Goal: Task Accomplishment & Management: Complete application form

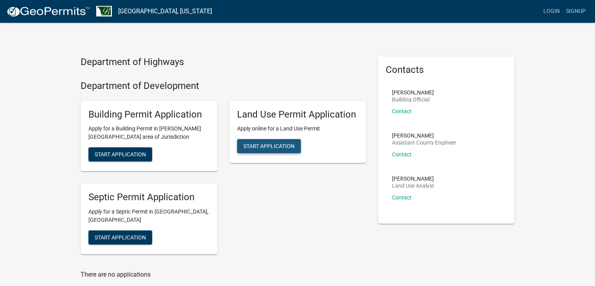
click at [267, 145] on span "Start Application" at bounding box center [268, 146] width 51 height 6
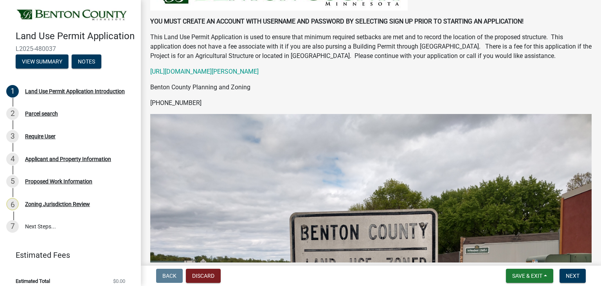
scroll to position [78, 0]
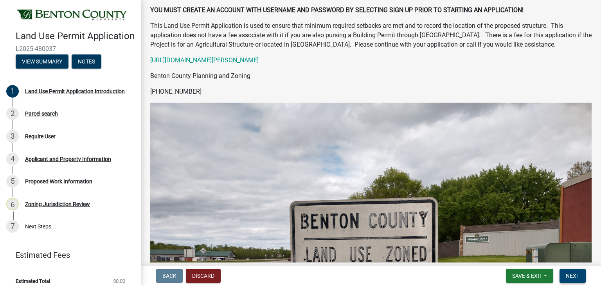
click at [574, 273] on span "Next" at bounding box center [573, 275] width 14 height 6
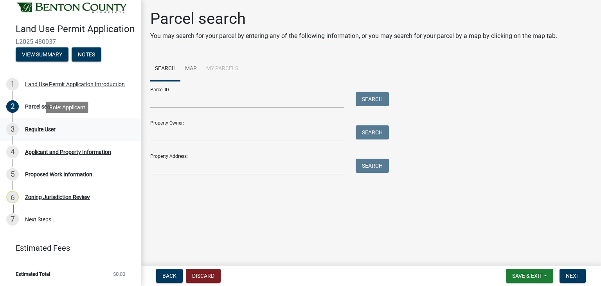
scroll to position [18, 0]
click at [176, 276] on span "Back" at bounding box center [169, 275] width 14 height 6
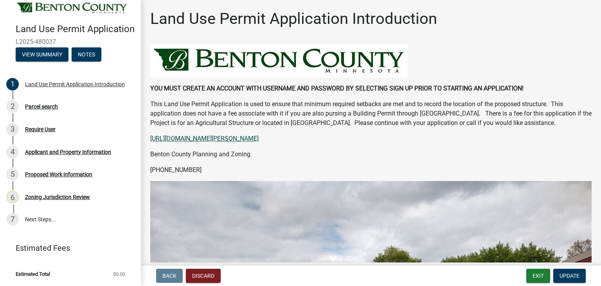
click at [184, 139] on link "https://www.co.benton.mn.us/209/Development-Code" at bounding box center [204, 138] width 108 height 7
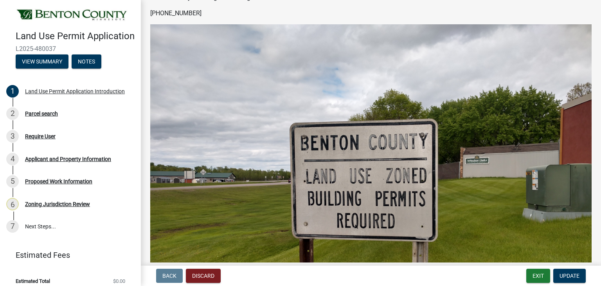
scroll to position [0, 0]
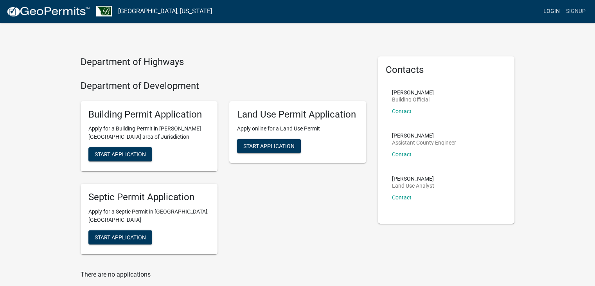
click at [553, 11] on link "Login" at bounding box center [552, 11] width 23 height 15
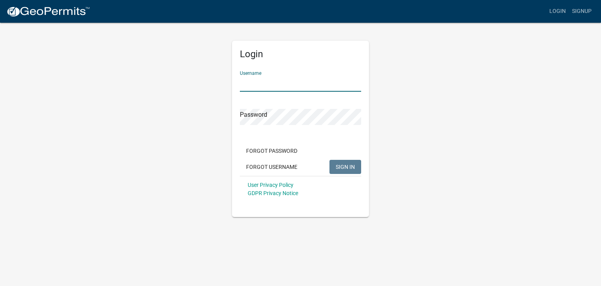
click at [265, 83] on input "Username" at bounding box center [300, 84] width 121 height 16
type input "[PERSON_NAME]"
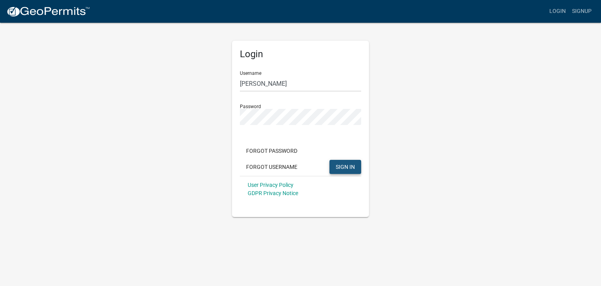
click at [352, 169] on span "SIGN IN" at bounding box center [345, 166] width 19 height 6
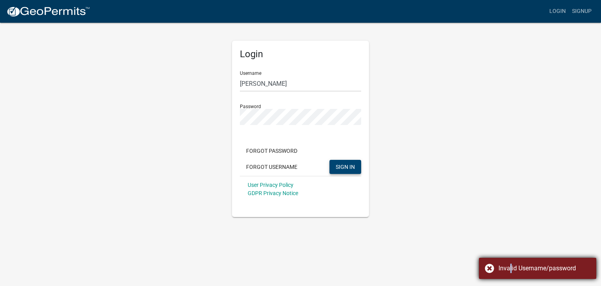
click at [507, 267] on div "Invalid Username/password" at bounding box center [545, 267] width 92 height 9
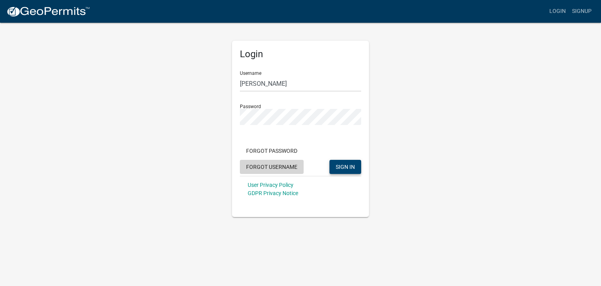
click at [266, 166] on button "Forgot Username" at bounding box center [272, 167] width 64 height 14
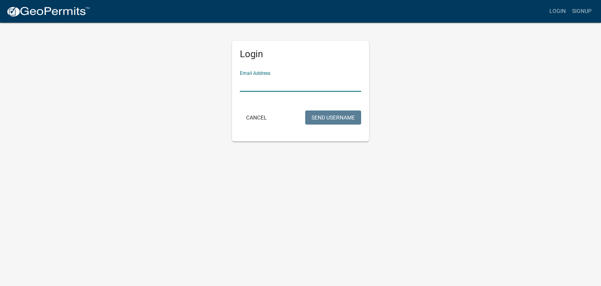
click at [247, 84] on input "Email Address" at bounding box center [300, 84] width 121 height 16
type input "[PERSON_NAME][EMAIL_ADDRESS][PERSON_NAME][DOMAIN_NAME]"
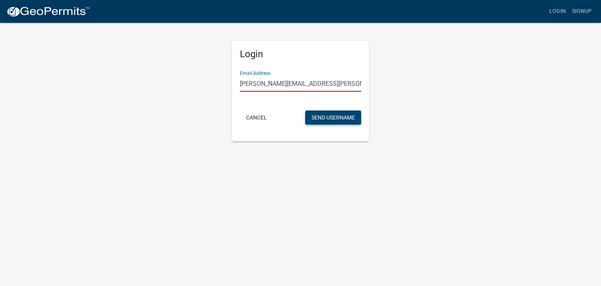
click at [325, 119] on button "Send Username" at bounding box center [333, 117] width 56 height 14
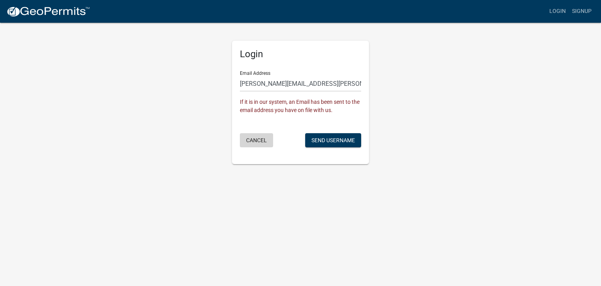
click at [257, 141] on button "Cancel" at bounding box center [256, 140] width 33 height 14
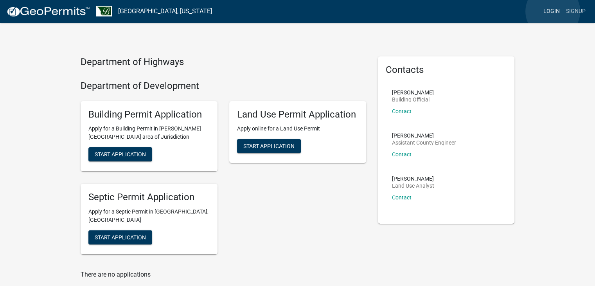
click at [553, 11] on link "Login" at bounding box center [552, 11] width 23 height 15
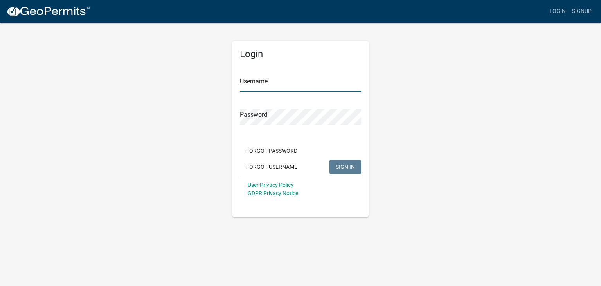
click at [294, 80] on input "Username" at bounding box center [300, 84] width 121 height 16
type input "[PERSON_NAME]"
click at [349, 163] on span "SIGN IN" at bounding box center [345, 166] width 19 height 6
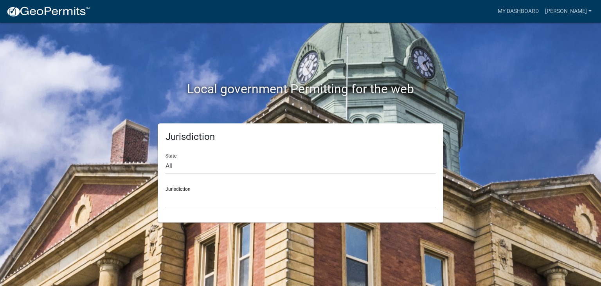
click at [169, 153] on div "State All Colorado Georgia Indiana Iowa Kansas Minnesota Ohio South Carolina Wi…" at bounding box center [301, 160] width 270 height 27
click at [175, 162] on select "All Colorado Georgia Indiana Iowa Kansas Minnesota Ohio South Carolina Wisconsin" at bounding box center [301, 166] width 270 height 16
select select "Minnesota"
click at [166, 158] on select "All Colorado Georgia Indiana Iowa Kansas Minnesota Ohio South Carolina Wisconsin" at bounding box center [301, 166] width 270 height 16
click at [185, 198] on select "Becker County, Minnesota Benton County, Minnesota Carlton County, Minnesota Cit…" at bounding box center [301, 199] width 270 height 16
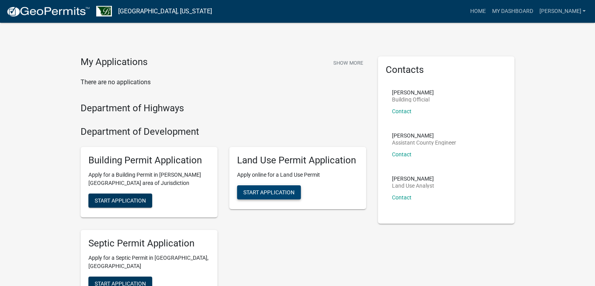
click at [266, 193] on span "Start Application" at bounding box center [268, 192] width 51 height 6
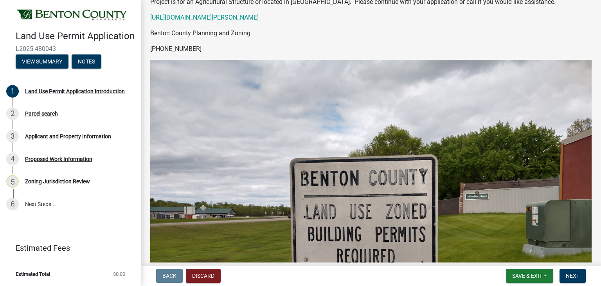
scroll to position [157, 0]
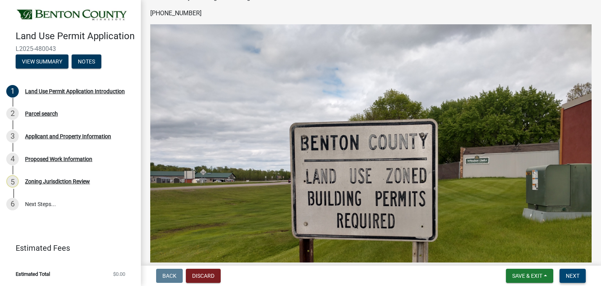
click at [574, 275] on span "Next" at bounding box center [573, 275] width 14 height 6
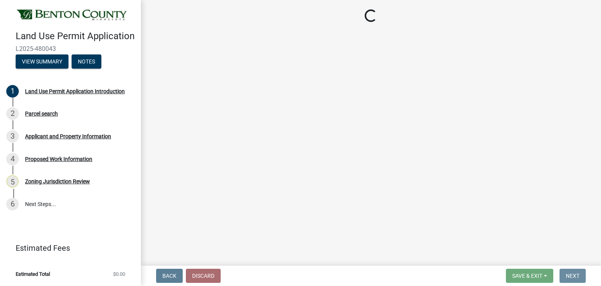
scroll to position [0, 0]
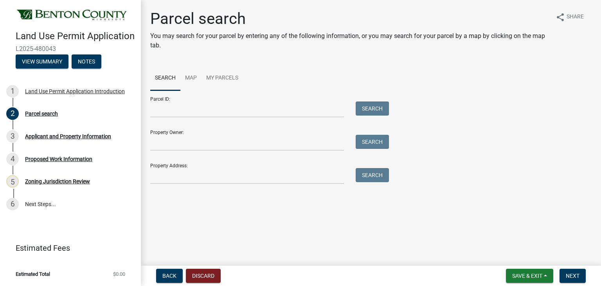
click at [147, 106] on div at bounding box center [246, 109] width 205 height 16
click at [169, 106] on input "Parcel ID:" at bounding box center [247, 109] width 194 height 16
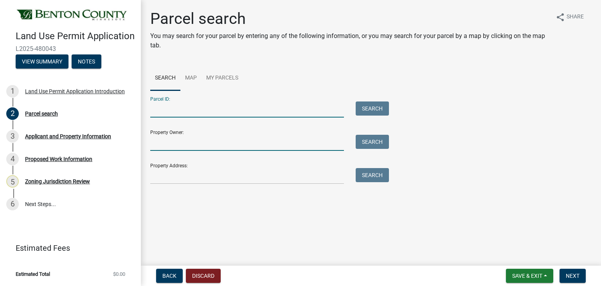
click at [161, 141] on input "Property Owner:" at bounding box center [247, 143] width 194 height 16
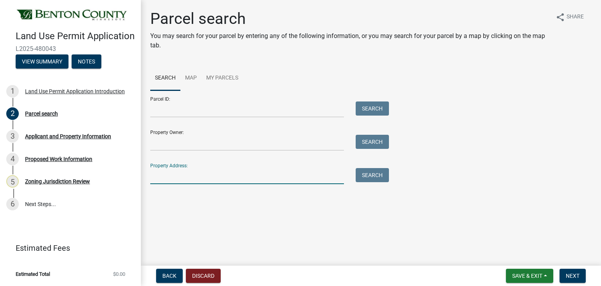
click at [168, 175] on input "Property Address:" at bounding box center [247, 176] width 194 height 16
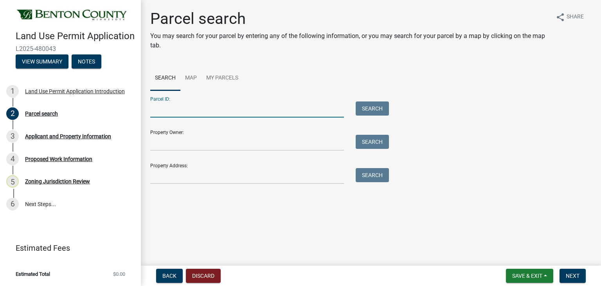
click at [157, 104] on input "Parcel ID:" at bounding box center [247, 109] width 194 height 16
type input "120209500"
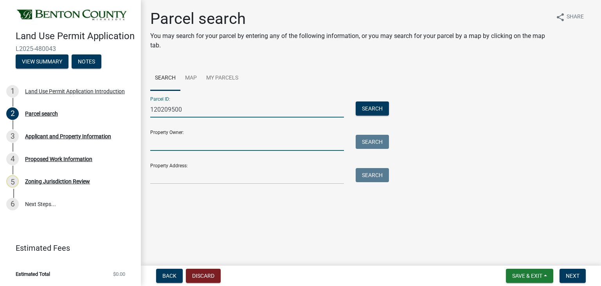
click at [155, 145] on input "Property Owner:" at bounding box center [247, 143] width 194 height 16
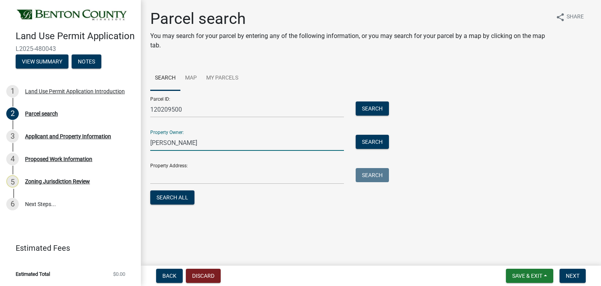
type input "Courtney Ackerman"
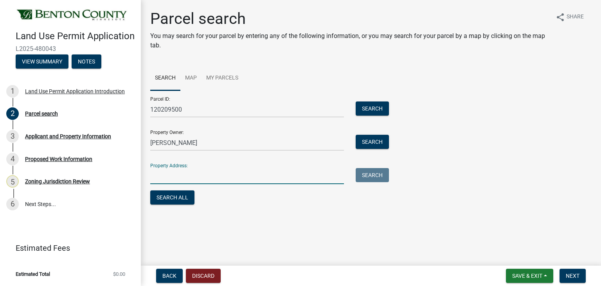
click at [181, 177] on input "Property Address:" at bounding box center [247, 176] width 194 height 16
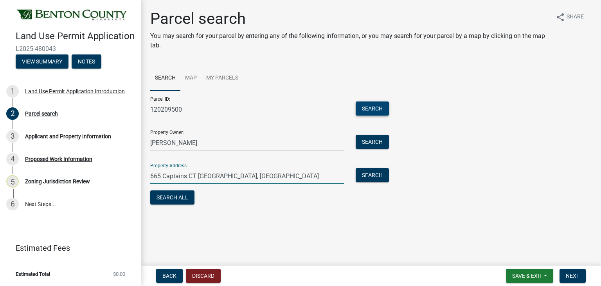
type input "665 Captains CT Sauk Rapids, MN"
click at [377, 110] on button "Search" at bounding box center [372, 108] width 33 height 14
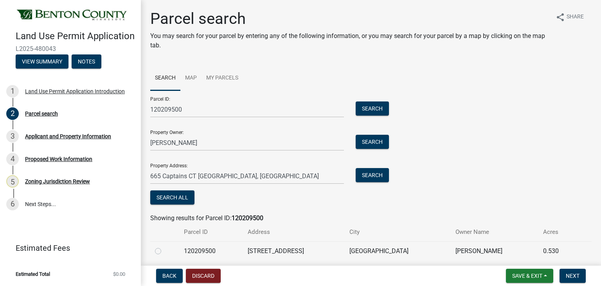
click at [164, 246] on label at bounding box center [164, 246] width 0 height 0
click at [164, 251] on input "radio" at bounding box center [166, 248] width 5 height 5
radio input "true"
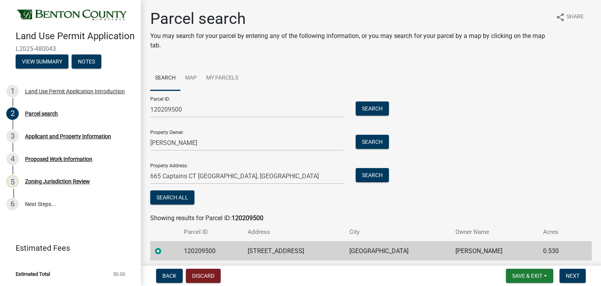
scroll to position [29, 0]
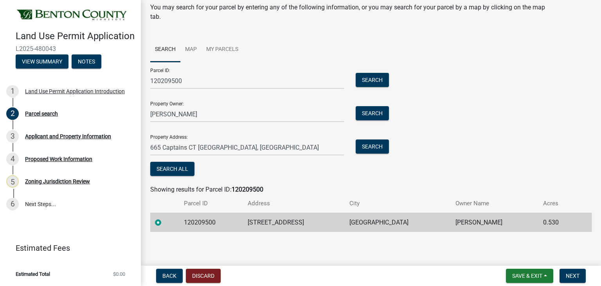
click at [164, 218] on label at bounding box center [164, 218] width 0 height 0
click at [164, 222] on input "radio" at bounding box center [166, 220] width 5 height 5
click at [572, 275] on span "Next" at bounding box center [573, 275] width 14 height 6
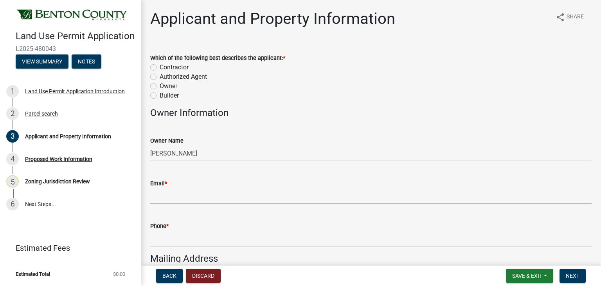
click at [160, 96] on label "Builder" at bounding box center [169, 95] width 19 height 9
click at [160, 96] on input "Builder" at bounding box center [162, 93] width 5 height 5
radio input "true"
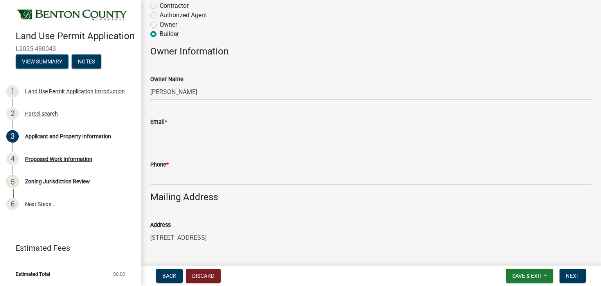
scroll to position [49, 0]
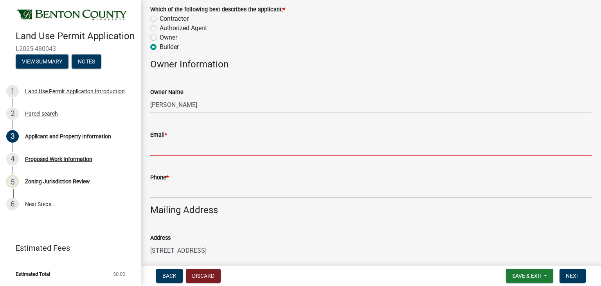
click at [182, 149] on input "Email *" at bounding box center [371, 147] width 442 height 16
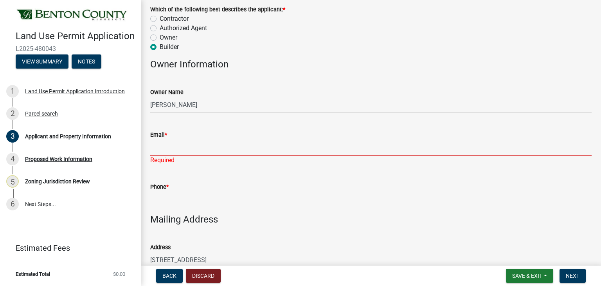
paste input "courtney.ackerman10@gmail.com"
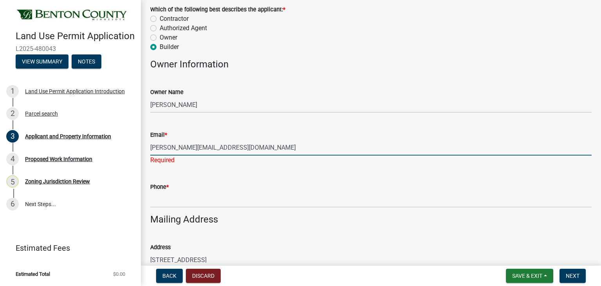
type input "courtney.ackerman10@gmail.com"
click at [277, 175] on div "Phone *" at bounding box center [371, 189] width 442 height 36
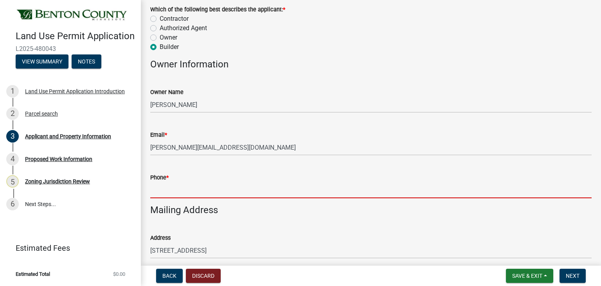
click at [168, 188] on input "Phone *" at bounding box center [371, 190] width 442 height 16
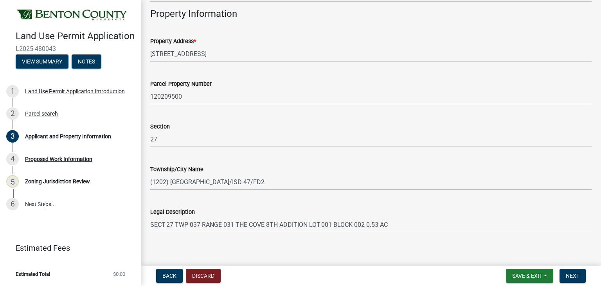
scroll to position [440, 0]
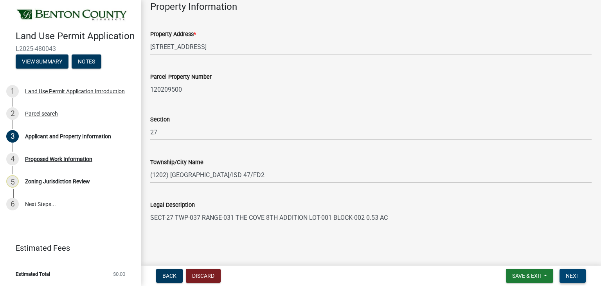
type input "320-291-9799"
click at [569, 273] on span "Next" at bounding box center [573, 275] width 14 height 6
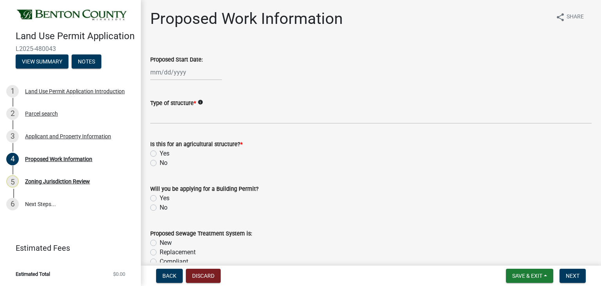
select select "9"
select select "2025"
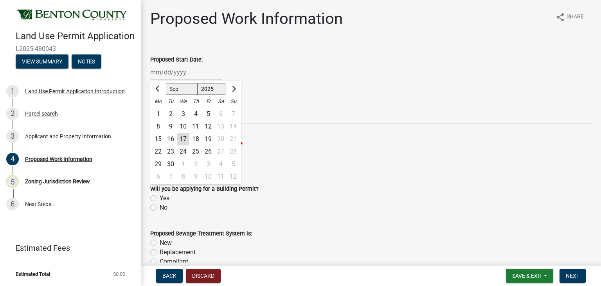
click at [157, 76] on div "Jan Feb Mar Apr May Jun Jul Aug Sep Oct Nov Dec 1525 1526 1527 1528 1529 1530 1…" at bounding box center [186, 72] width 72 height 16
click at [185, 164] on div "1" at bounding box center [183, 164] width 13 height 13
type input "10/01/2025"
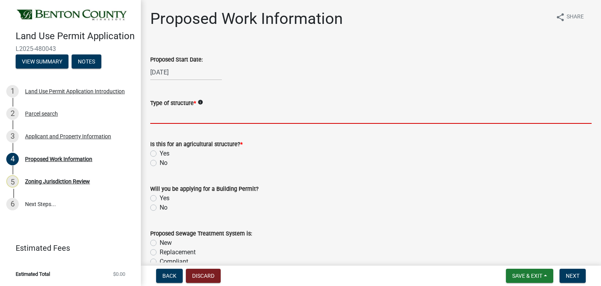
click at [184, 118] on input "Type of structure *" at bounding box center [371, 116] width 442 height 16
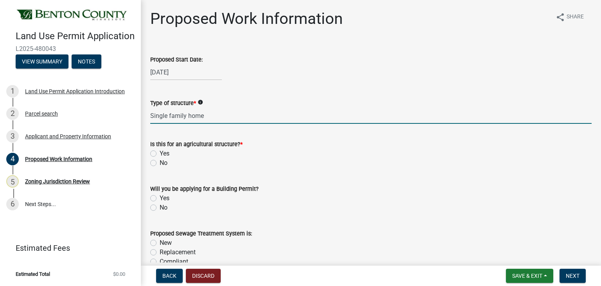
type input "Single family home"
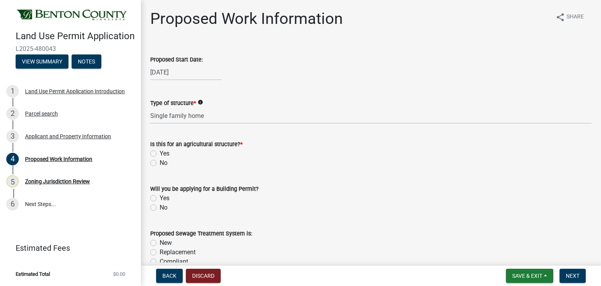
click at [160, 163] on label "No" at bounding box center [164, 162] width 8 height 9
click at [160, 163] on input "No" at bounding box center [162, 160] width 5 height 5
radio input "true"
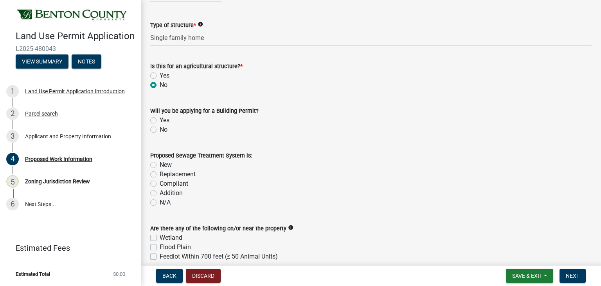
scroll to position [78, 0]
click at [160, 119] on label "Yes" at bounding box center [165, 119] width 10 height 9
click at [160, 119] on input "Yes" at bounding box center [162, 117] width 5 height 5
radio input "true"
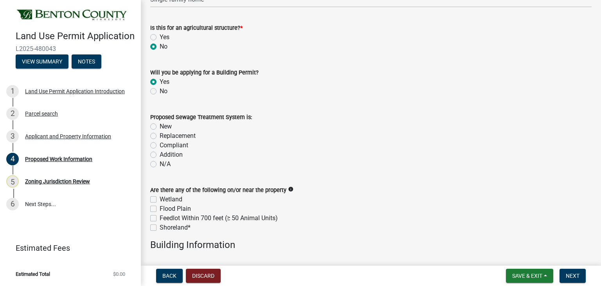
scroll to position [117, 0]
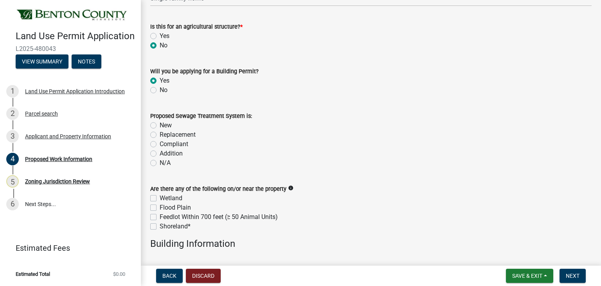
click at [160, 141] on label "Compliant" at bounding box center [174, 143] width 29 height 9
click at [160, 141] on input "Compliant" at bounding box center [162, 141] width 5 height 5
radio input "true"
click at [160, 155] on label "Addition" at bounding box center [171, 153] width 23 height 9
click at [160, 154] on input "Addition" at bounding box center [162, 151] width 5 height 5
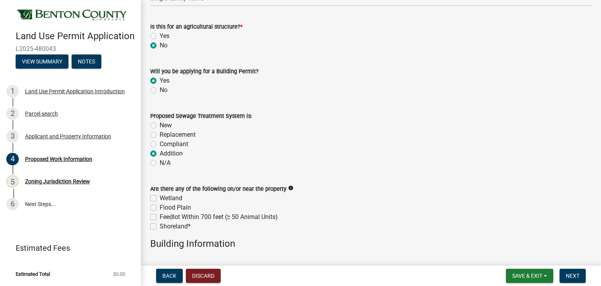
radio input "true"
click at [261, 142] on div "Compliant" at bounding box center [371, 143] width 442 height 9
click at [160, 163] on label "N/A" at bounding box center [165, 162] width 11 height 9
click at [160, 163] on input "N/A" at bounding box center [162, 160] width 5 height 5
radio input "true"
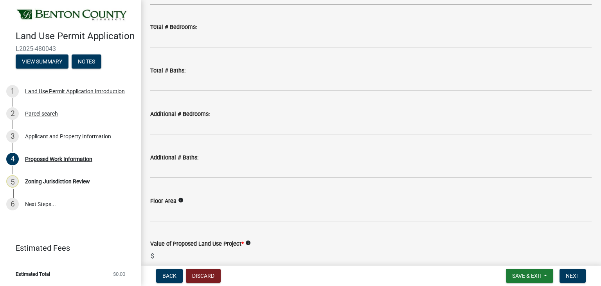
scroll to position [529, 0]
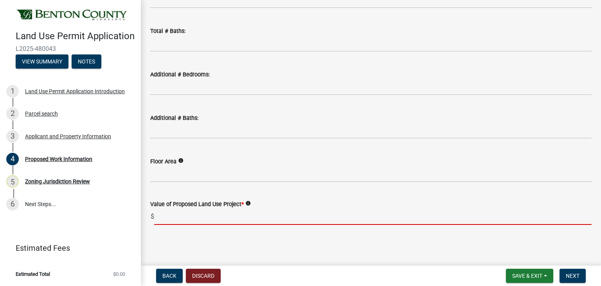
click at [165, 216] on input "text" at bounding box center [373, 217] width 438 height 16
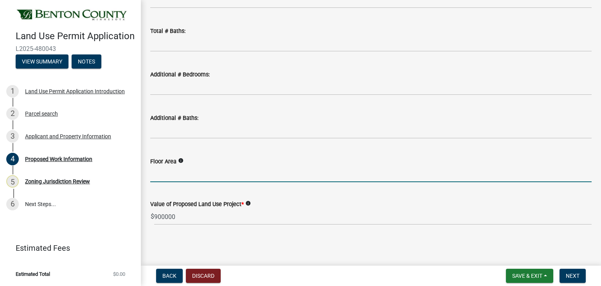
click at [193, 167] on input "Floor Area" at bounding box center [371, 174] width 442 height 16
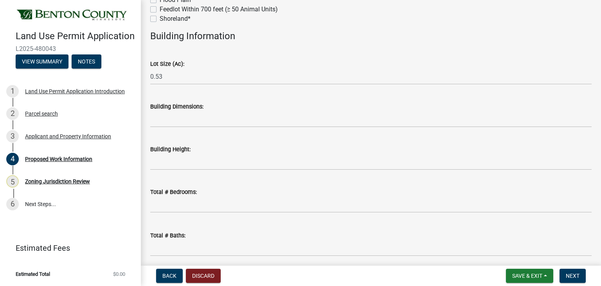
scroll to position [294, 0]
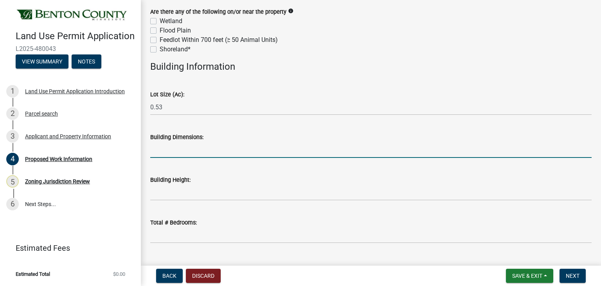
click at [201, 144] on input "Building Dimensions:" at bounding box center [371, 150] width 442 height 16
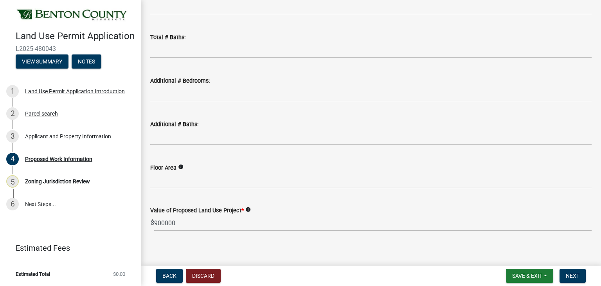
scroll to position [529, 0]
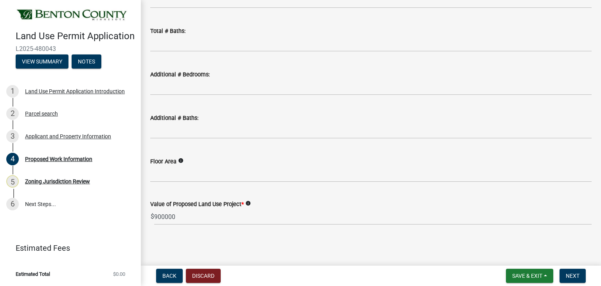
click at [182, 160] on icon "info" at bounding box center [180, 160] width 5 height 5
click at [249, 204] on icon "info" at bounding box center [247, 202] width 5 height 5
click at [257, 161] on div "Floor Area info" at bounding box center [371, 161] width 442 height 9
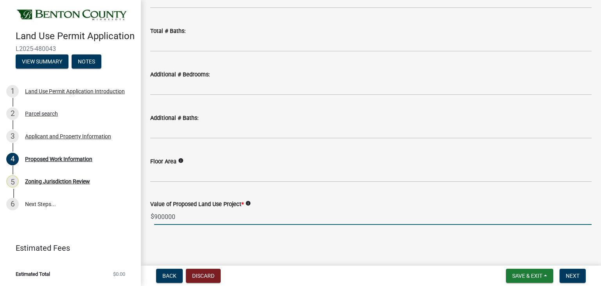
click at [179, 209] on input "900000" at bounding box center [373, 217] width 438 height 16
click at [164, 216] on input "900000" at bounding box center [373, 217] width 438 height 16
click at [247, 210] on input "900,000" at bounding box center [373, 217] width 438 height 16
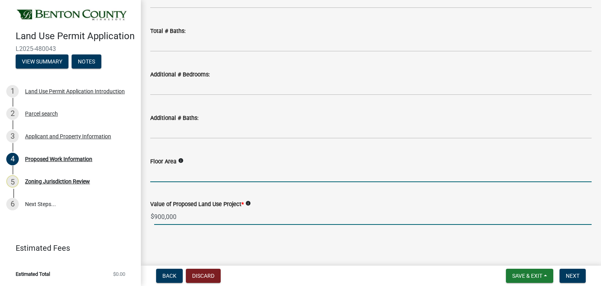
type input "900000"
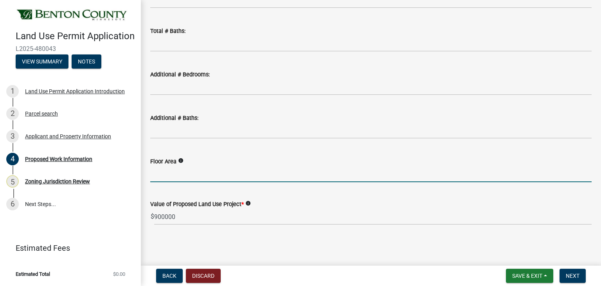
click at [170, 178] on input "Floor Area" at bounding box center [371, 174] width 442 height 16
type input "4200"
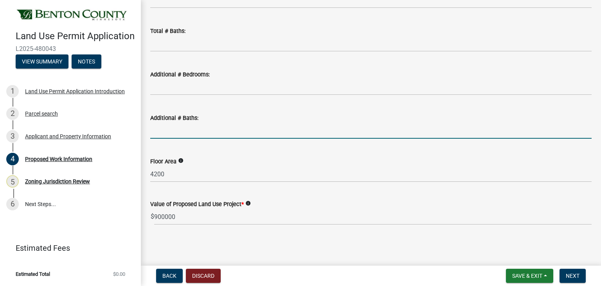
click at [160, 129] on input "text" at bounding box center [371, 131] width 442 height 16
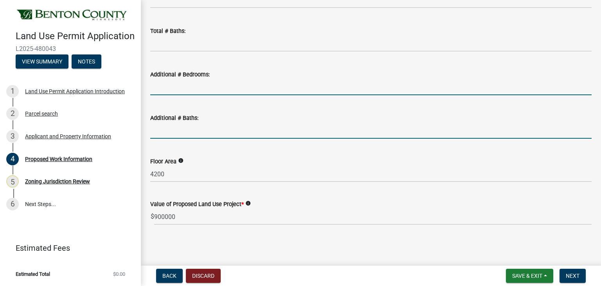
click at [165, 87] on input "text" at bounding box center [371, 87] width 442 height 16
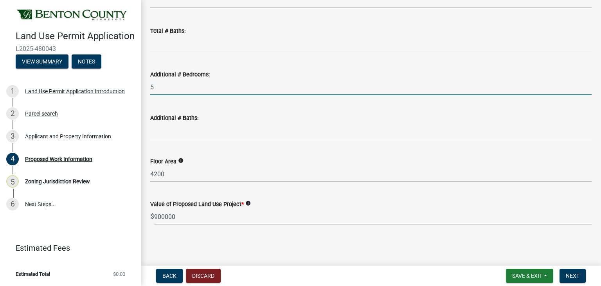
type input "5"
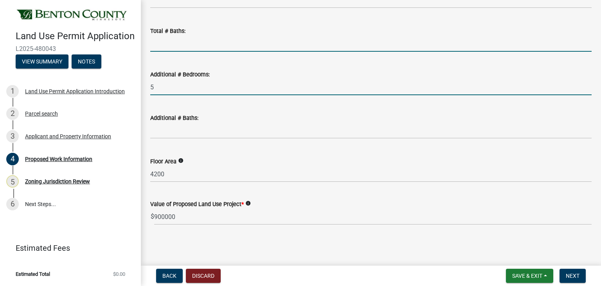
click at [166, 46] on input "text" at bounding box center [371, 44] width 442 height 16
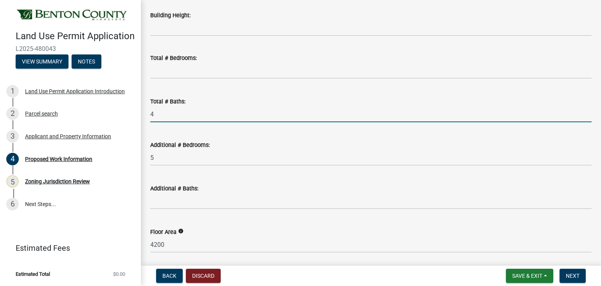
scroll to position [451, 0]
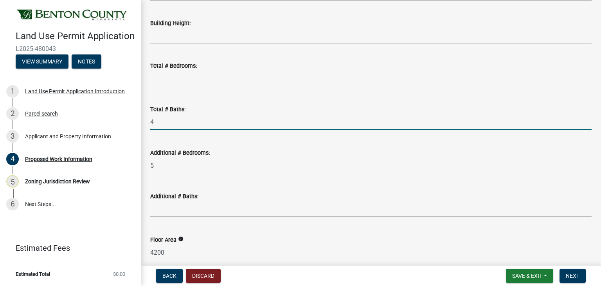
type input "4"
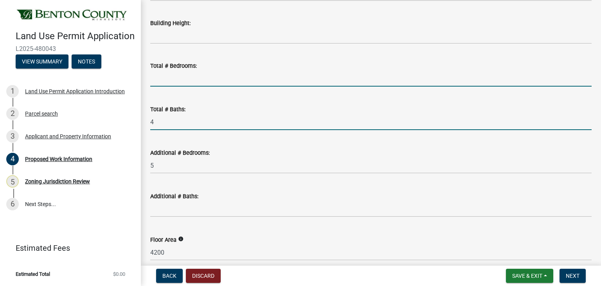
click at [157, 77] on input "text" at bounding box center [371, 78] width 442 height 16
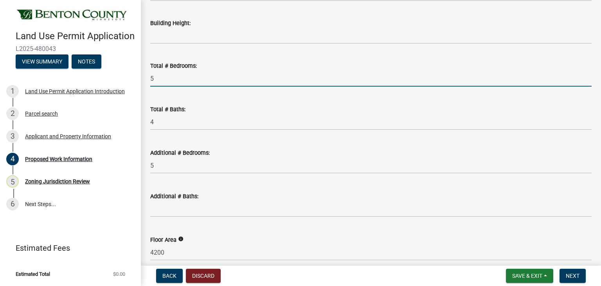
type input "5"
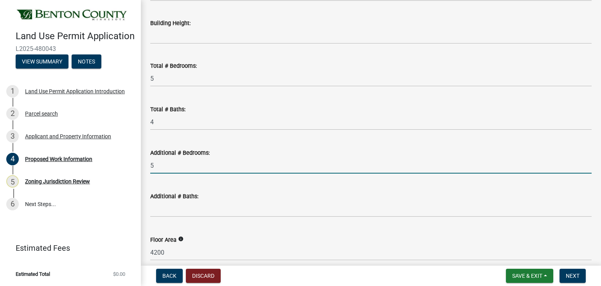
click at [157, 167] on input "5" at bounding box center [371, 165] width 442 height 16
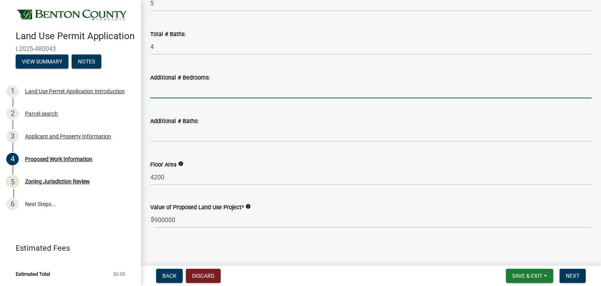
scroll to position [529, 0]
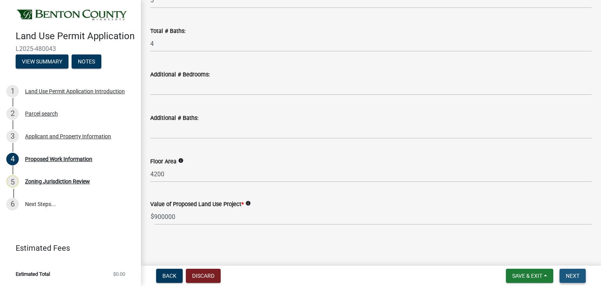
click at [576, 275] on span "Next" at bounding box center [573, 275] width 14 height 6
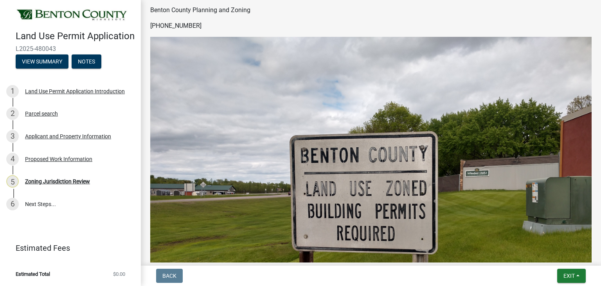
scroll to position [341, 0]
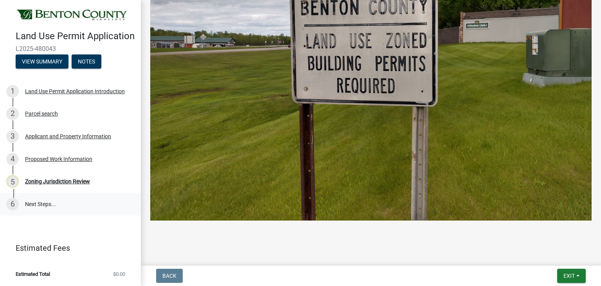
click at [46, 205] on link "6 Next Steps..." at bounding box center [70, 204] width 141 height 23
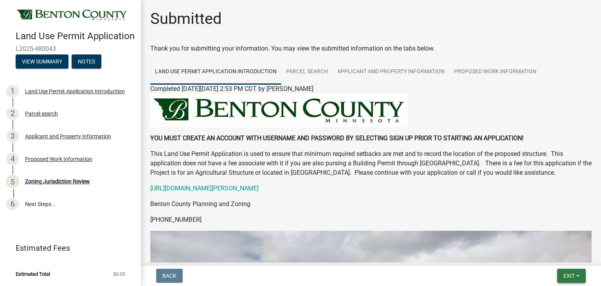
click at [567, 271] on button "Exit" at bounding box center [571, 276] width 29 height 14
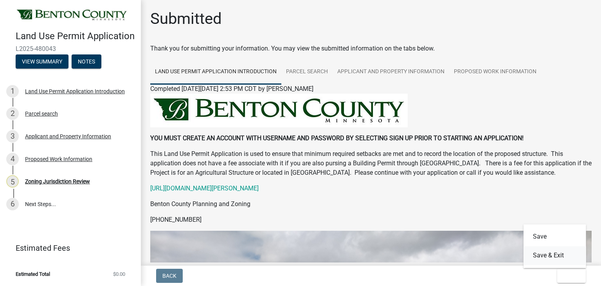
click at [558, 256] on button "Save & Exit" at bounding box center [555, 255] width 63 height 19
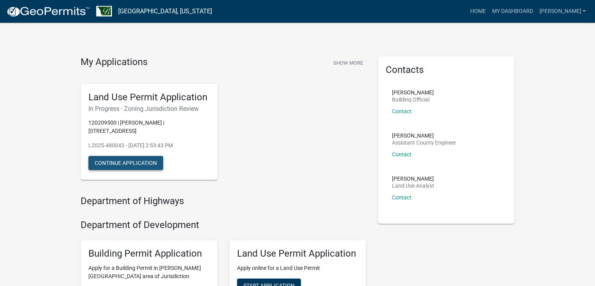
click at [134, 164] on button "Continue Application" at bounding box center [125, 163] width 75 height 14
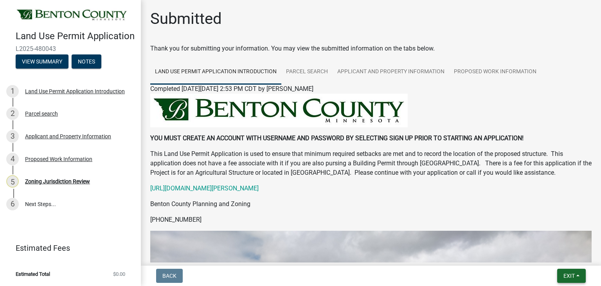
click at [570, 276] on span "Exit" at bounding box center [569, 275] width 11 height 6
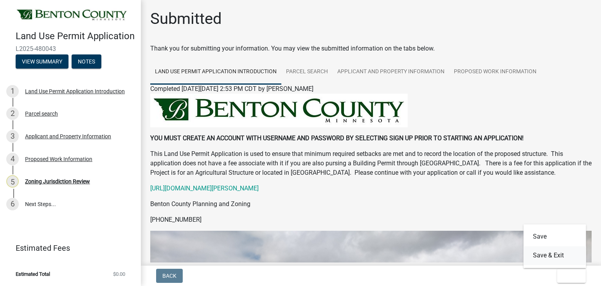
click at [555, 258] on button "Save & Exit" at bounding box center [555, 255] width 63 height 19
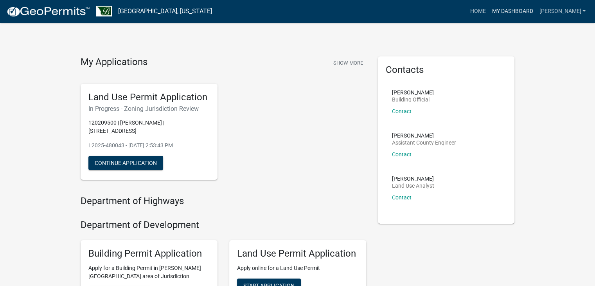
click at [512, 12] on link "My Dashboard" at bounding box center [512, 11] width 47 height 15
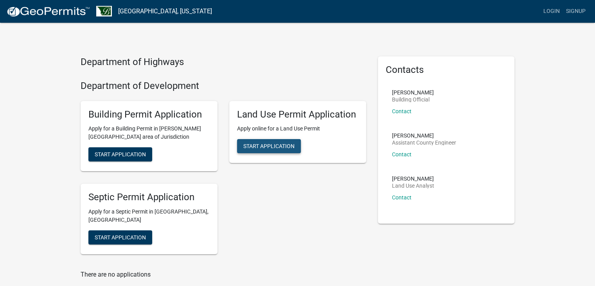
click at [274, 147] on span "Start Application" at bounding box center [268, 146] width 51 height 6
click at [577, 11] on link "Signup" at bounding box center [576, 11] width 26 height 15
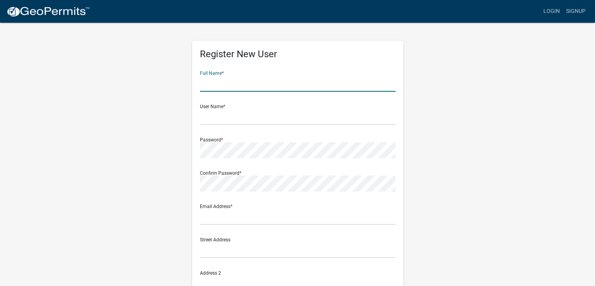
click at [216, 82] on input "text" at bounding box center [298, 84] width 196 height 16
type input "[PERSON_NAME]"
type input "jeff@jorgenson-homes.com"
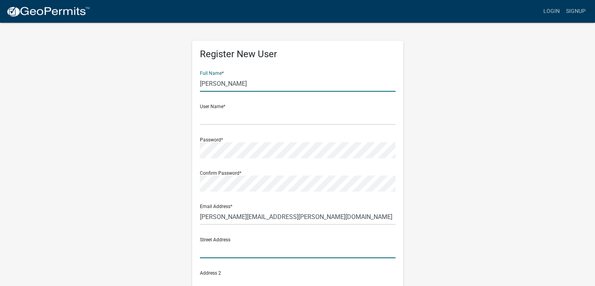
type input "P.O Box 626"
type input "Alexandria, MN"
type input "MN"
type input "56308"
type input "7632324062"
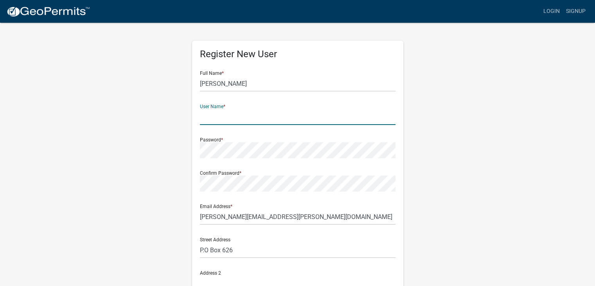
click at [218, 118] on input "text" at bounding box center [298, 117] width 196 height 16
type input "[PERSON_NAME]"
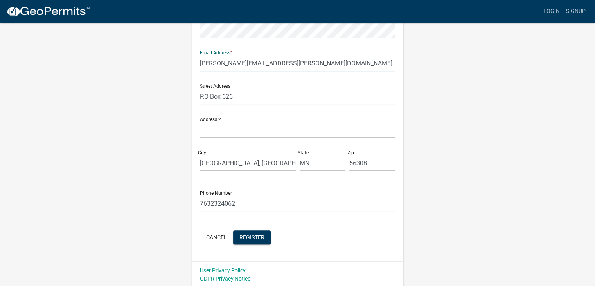
scroll to position [155, 0]
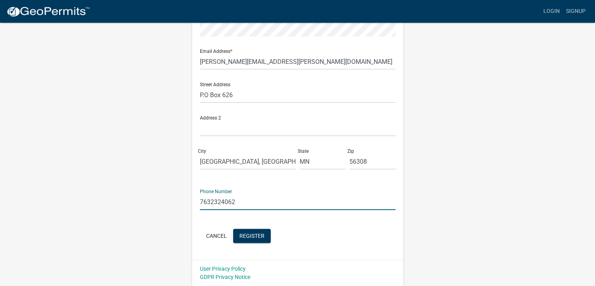
drag, startPoint x: 239, startPoint y: 202, endPoint x: 211, endPoint y: 198, distance: 27.6
click at [211, 198] on input "7632324062" at bounding box center [298, 202] width 196 height 16
type input "7638560348"
click at [334, 218] on form "Full Name * Jeff Jorgenson User Name * jeff_jorgenson Password * Confirm Passwo…" at bounding box center [298, 77] width 196 height 335
click at [253, 237] on span "Register" at bounding box center [252, 235] width 25 height 6
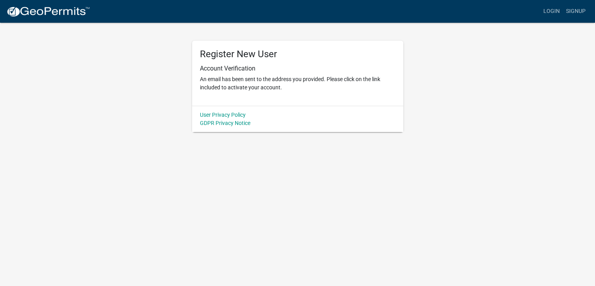
scroll to position [0, 0]
click at [559, 11] on link "Login" at bounding box center [557, 11] width 23 height 15
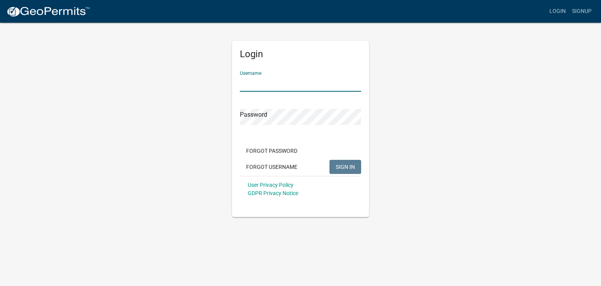
click at [285, 78] on input "Username" at bounding box center [300, 84] width 121 height 16
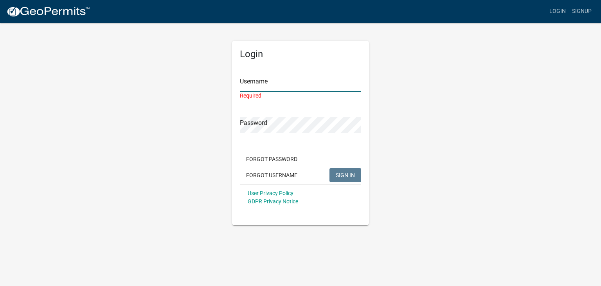
type input "[PERSON_NAME]"
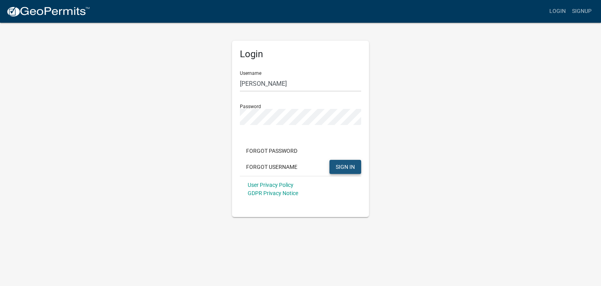
click at [343, 170] on button "SIGN IN" at bounding box center [346, 167] width 32 height 14
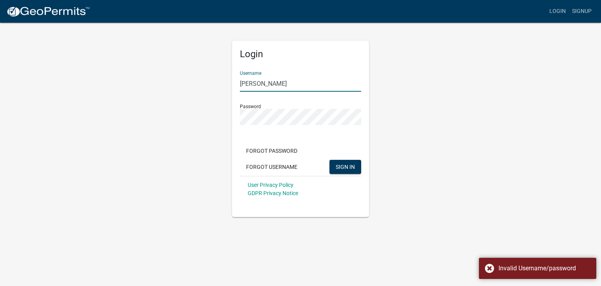
click at [281, 83] on input "[PERSON_NAME]" at bounding box center [300, 84] width 121 height 16
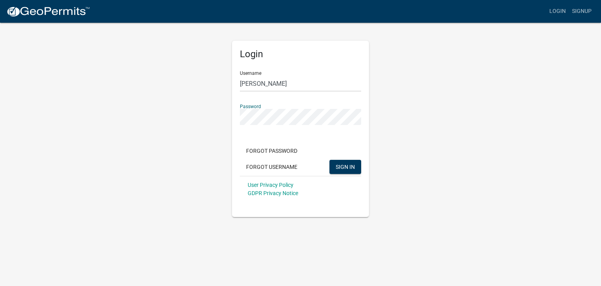
click at [269, 70] on div "Username jeff_jorgenson" at bounding box center [300, 78] width 121 height 27
click at [280, 80] on input "[PERSON_NAME]" at bounding box center [300, 84] width 121 height 16
click at [350, 165] on span "SIGN IN" at bounding box center [345, 166] width 19 height 6
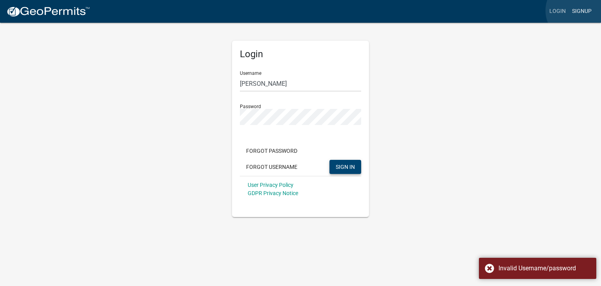
click at [578, 10] on link "Signup" at bounding box center [582, 11] width 26 height 15
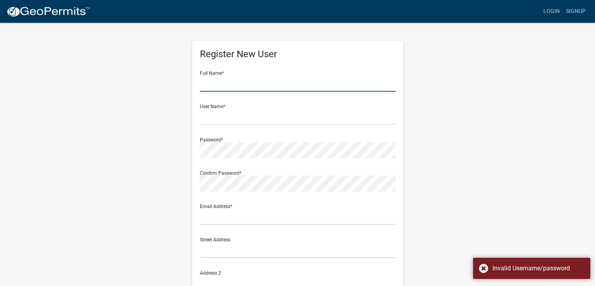
click at [245, 82] on input "text" at bounding box center [298, 84] width 196 height 16
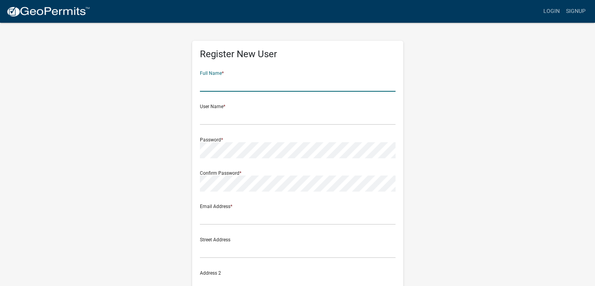
type input "[PERSON_NAME]"
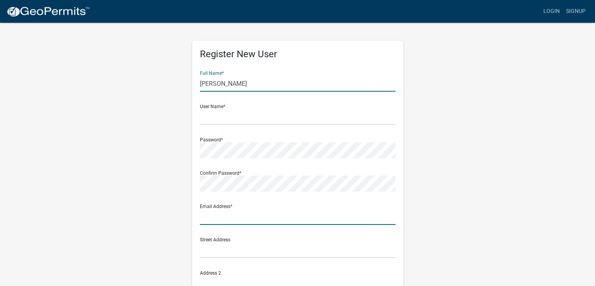
type input "jeff@jorgenson-homes.com"
type input "P.O Box 626"
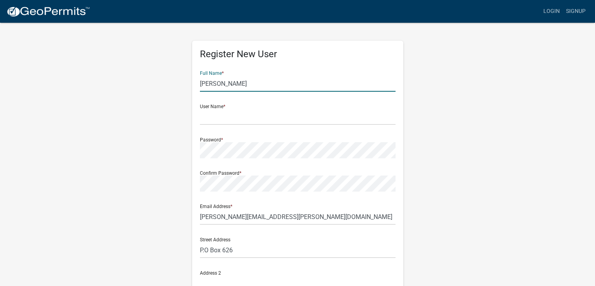
type input "Alexandria, MN"
type input "MN"
type input "56308"
type input "7632324062"
click at [212, 113] on input "text" at bounding box center [298, 117] width 196 height 16
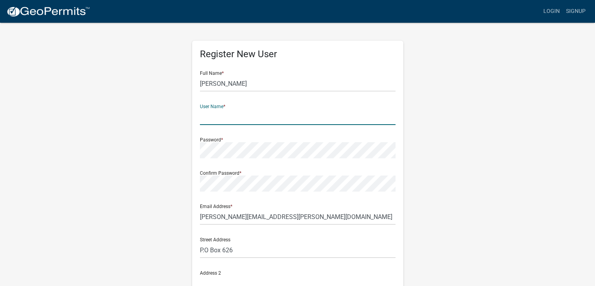
type input "[PERSON_NAME]"
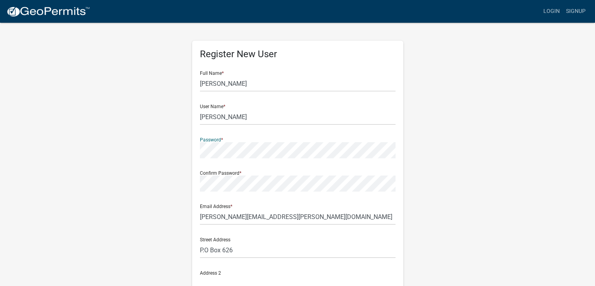
click at [479, 145] on div "Register New User Full Name * Jeff Jorgenson User Name * jeff_jorgenson Passwor…" at bounding box center [298, 231] width 446 height 419
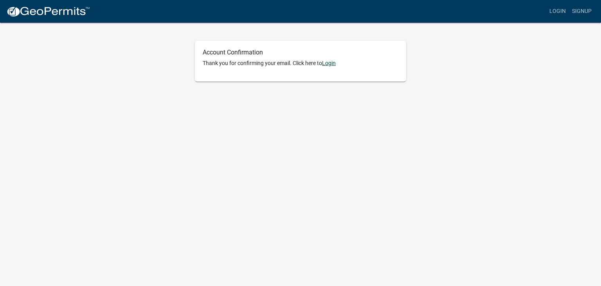
click at [329, 63] on link "Login" at bounding box center [329, 63] width 14 height 6
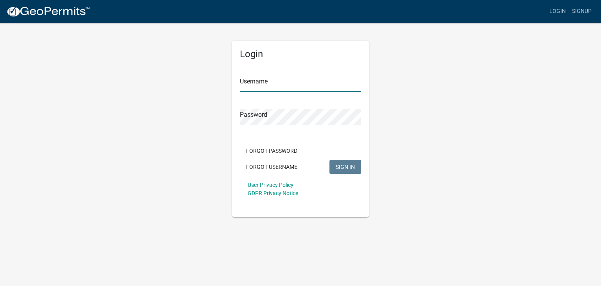
click at [283, 79] on input "Username" at bounding box center [300, 84] width 121 height 16
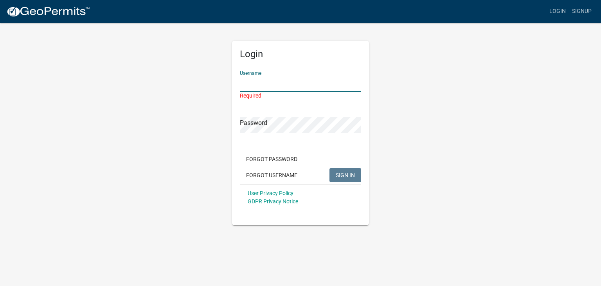
type input "[PERSON_NAME]"
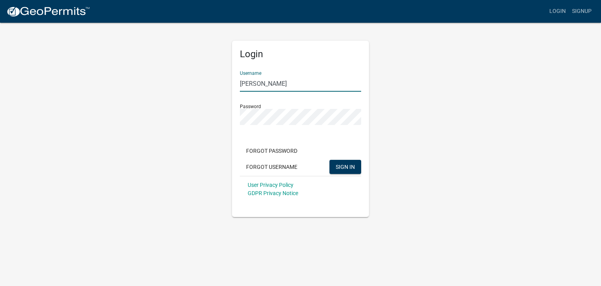
click at [330, 160] on button "SIGN IN" at bounding box center [346, 167] width 32 height 14
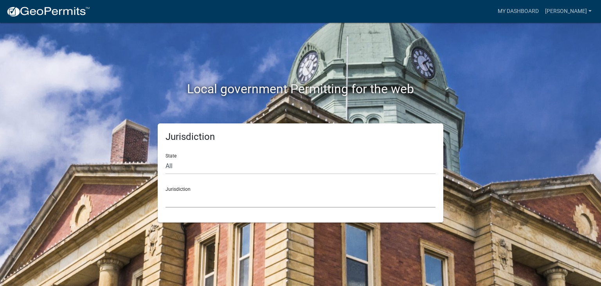
click at [175, 191] on select "Custer County, Colorado Carroll County, Georgia Cook County, Georgia Crawford C…" at bounding box center [301, 199] width 270 height 16
click at [70, 93] on div "Local government Permitting for the web Jurisdiction State All Colorado Georgia…" at bounding box center [300, 143] width 601 height 286
click at [504, 11] on link "My Dashboard" at bounding box center [518, 11] width 47 height 15
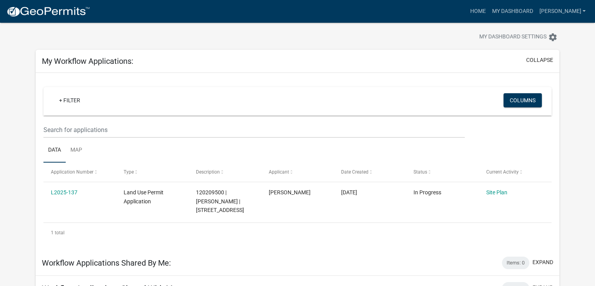
scroll to position [78, 0]
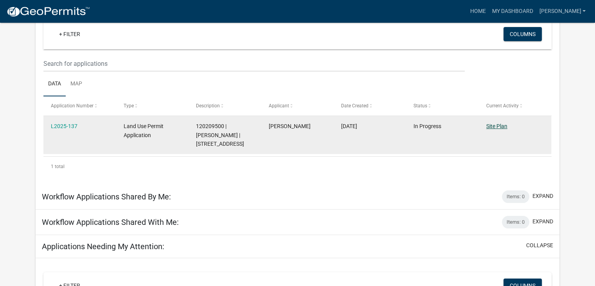
click at [492, 125] on link "Site Plan" at bounding box center [497, 126] width 21 height 6
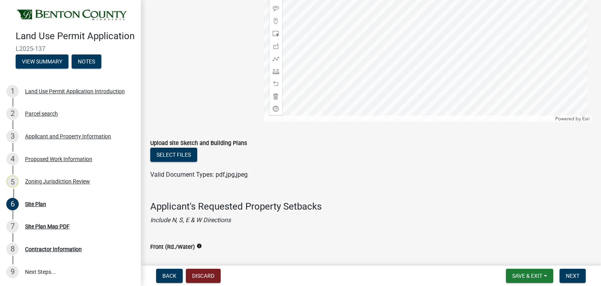
scroll to position [470, 0]
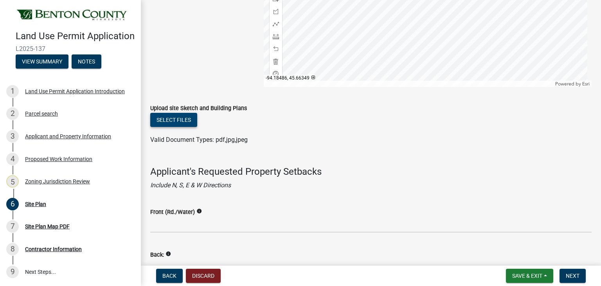
click at [177, 127] on button "Select files" at bounding box center [173, 120] width 47 height 14
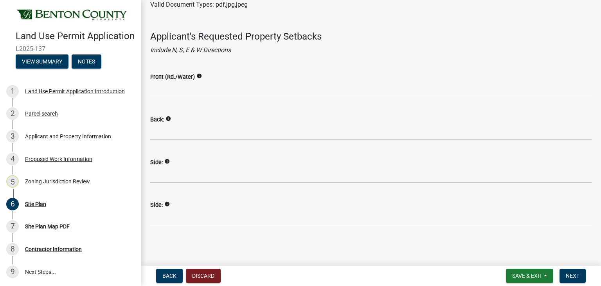
scroll to position [643, 0]
click at [575, 278] on span "Next" at bounding box center [573, 275] width 14 height 6
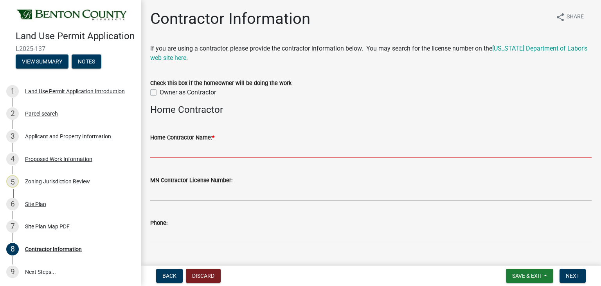
click at [193, 150] on input "Home Contractor Name: *" at bounding box center [371, 150] width 442 height 16
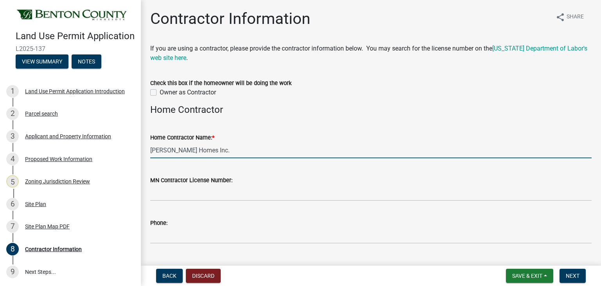
type input "Jorgenson Homes Inc."
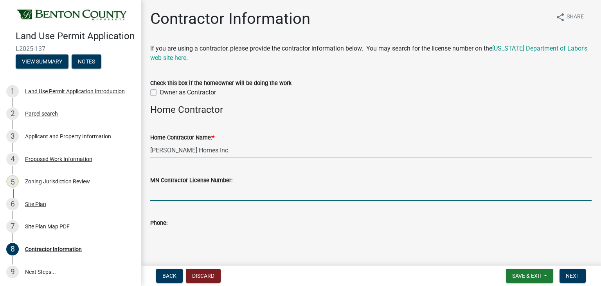
click at [174, 193] on input "MN Contractor License Number:" at bounding box center [371, 193] width 442 height 16
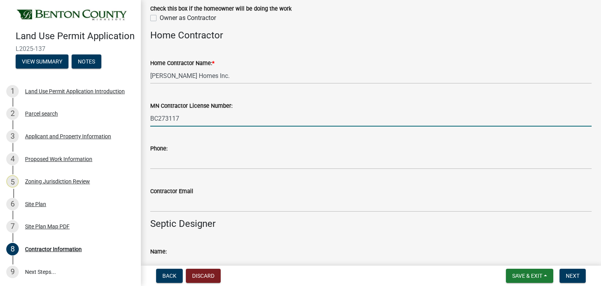
scroll to position [78, 0]
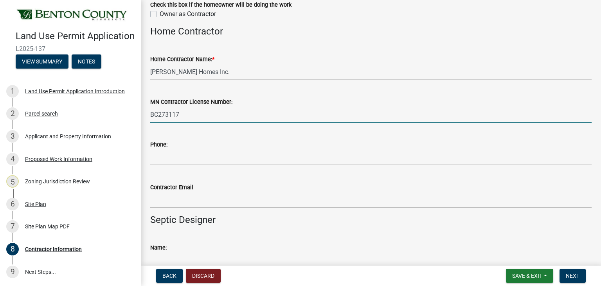
type input "BC273117"
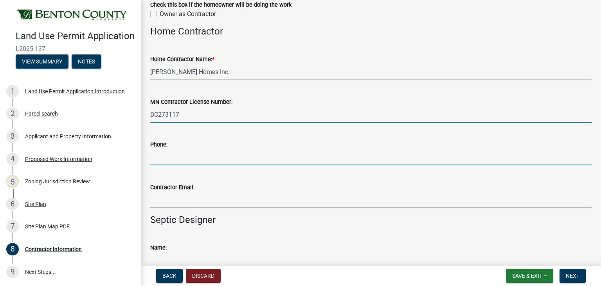
click at [156, 160] on input "Phone:" at bounding box center [371, 157] width 442 height 16
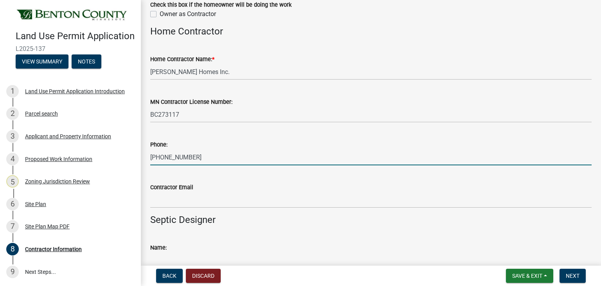
type input "763-856-0348"
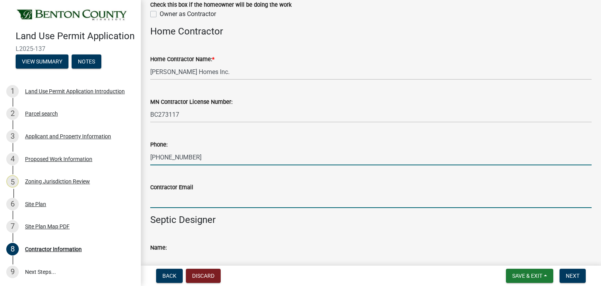
click at [165, 196] on input "Contractor Email" at bounding box center [371, 200] width 442 height 16
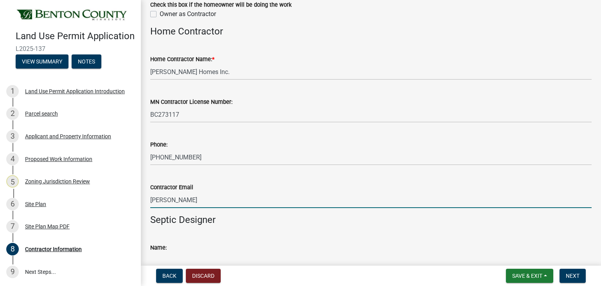
type input "[PERSON_NAME][EMAIL_ADDRESS][PERSON_NAME][DOMAIN_NAME]"
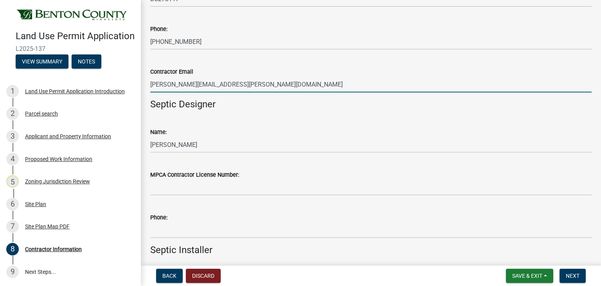
scroll to position [196, 0]
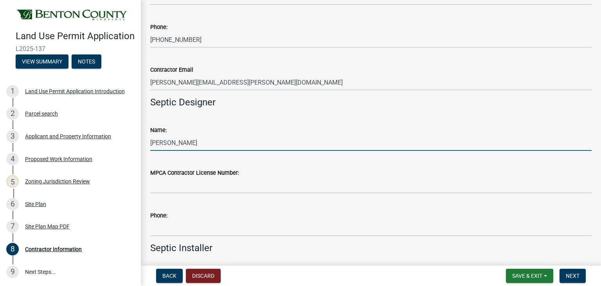
drag, startPoint x: 193, startPoint y: 144, endPoint x: 147, endPoint y: 142, distance: 46.2
click at [147, 142] on div "Name: Jeff Jorgenson" at bounding box center [370, 132] width 453 height 36
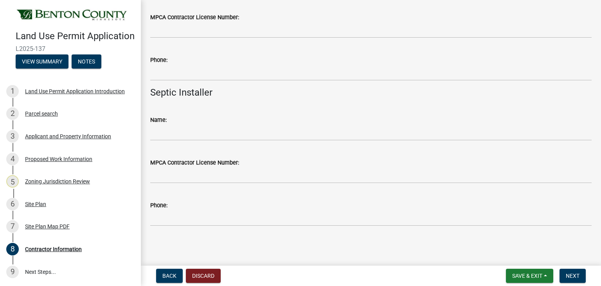
scroll to position [352, 0]
type input "None"
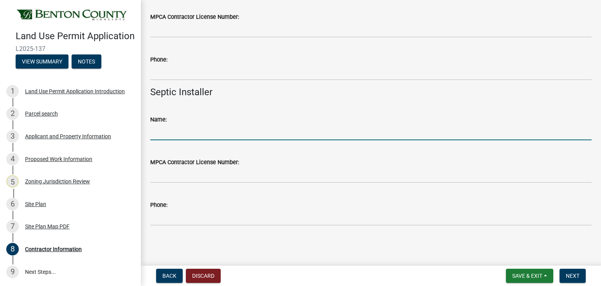
click at [160, 133] on input "Name:" at bounding box center [371, 132] width 442 height 16
type input "TW Hauling Inc."
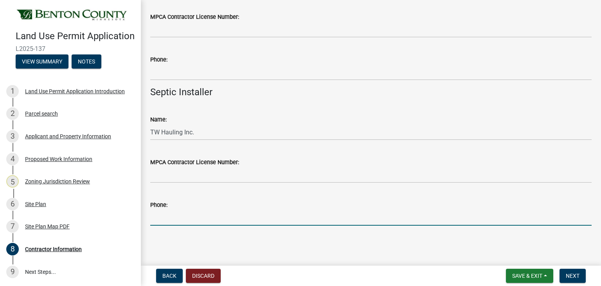
click at [175, 220] on input "Phone:" at bounding box center [371, 217] width 442 height 16
type input "763-633-4660"
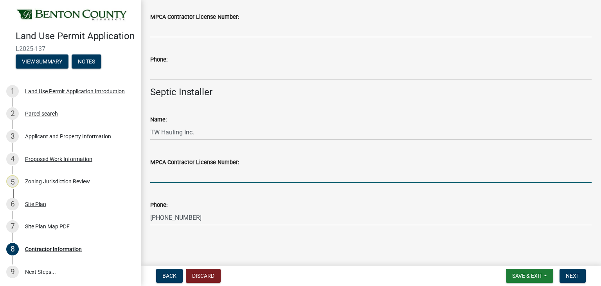
click at [162, 172] on input "MPCA Contractor License Number:" at bounding box center [371, 175] width 442 height 16
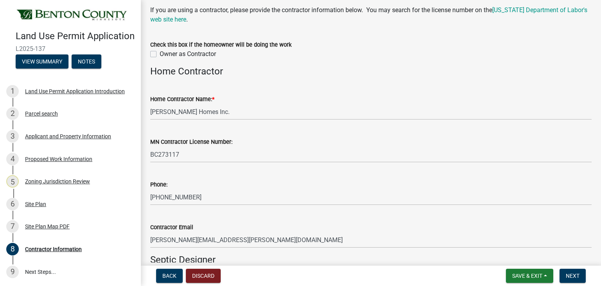
scroll to position [0, 0]
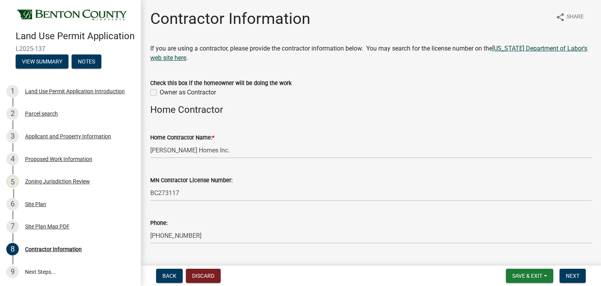
click at [527, 49] on link "Minnesota Department of Labor's web site here" at bounding box center [368, 53] width 437 height 17
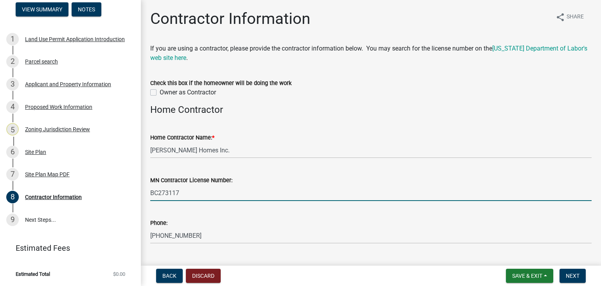
click at [158, 191] on input "BC273117" at bounding box center [371, 193] width 442 height 16
type input "BC373117"
click at [275, 169] on div "MN Contractor License Number: BC373117" at bounding box center [371, 182] width 442 height 36
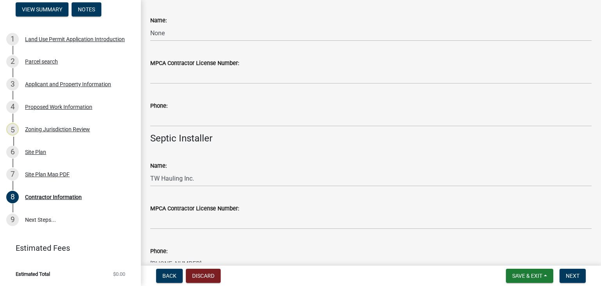
scroll to position [352, 0]
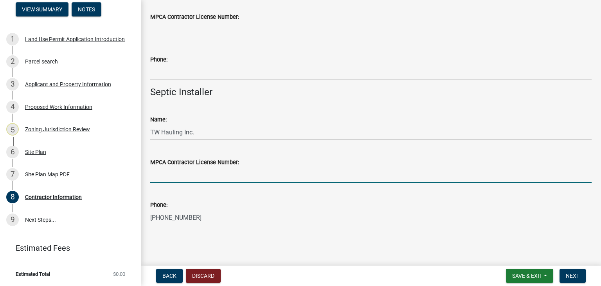
click at [171, 177] on input "MPCA Contractor License Number:" at bounding box center [371, 175] width 442 height 16
type input "2420"
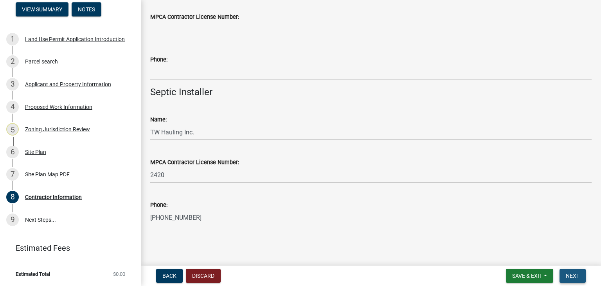
click at [577, 272] on span "Next" at bounding box center [573, 275] width 14 height 6
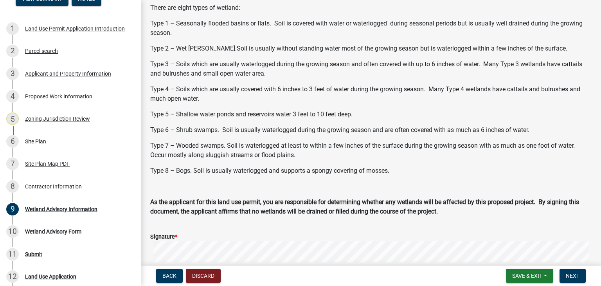
scroll to position [274, 0]
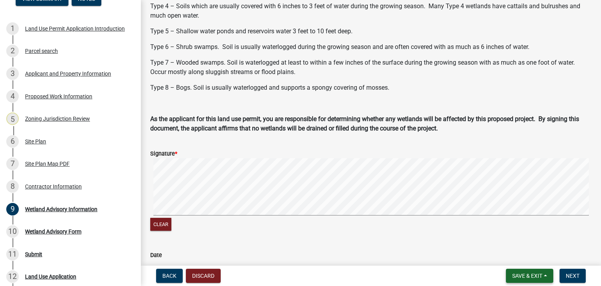
click at [523, 274] on span "Save & Exit" at bounding box center [527, 275] width 30 height 6
click at [519, 253] on button "Save & Exit" at bounding box center [522, 255] width 63 height 19
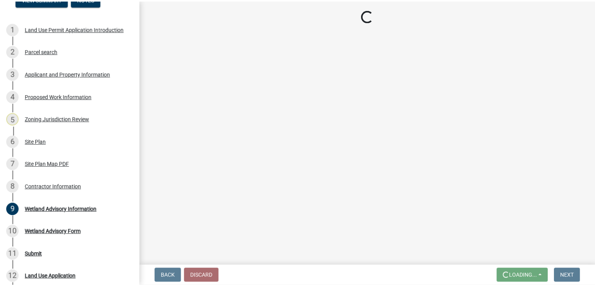
scroll to position [0, 0]
